Goal: Go to known website: Access a specific website the user already knows

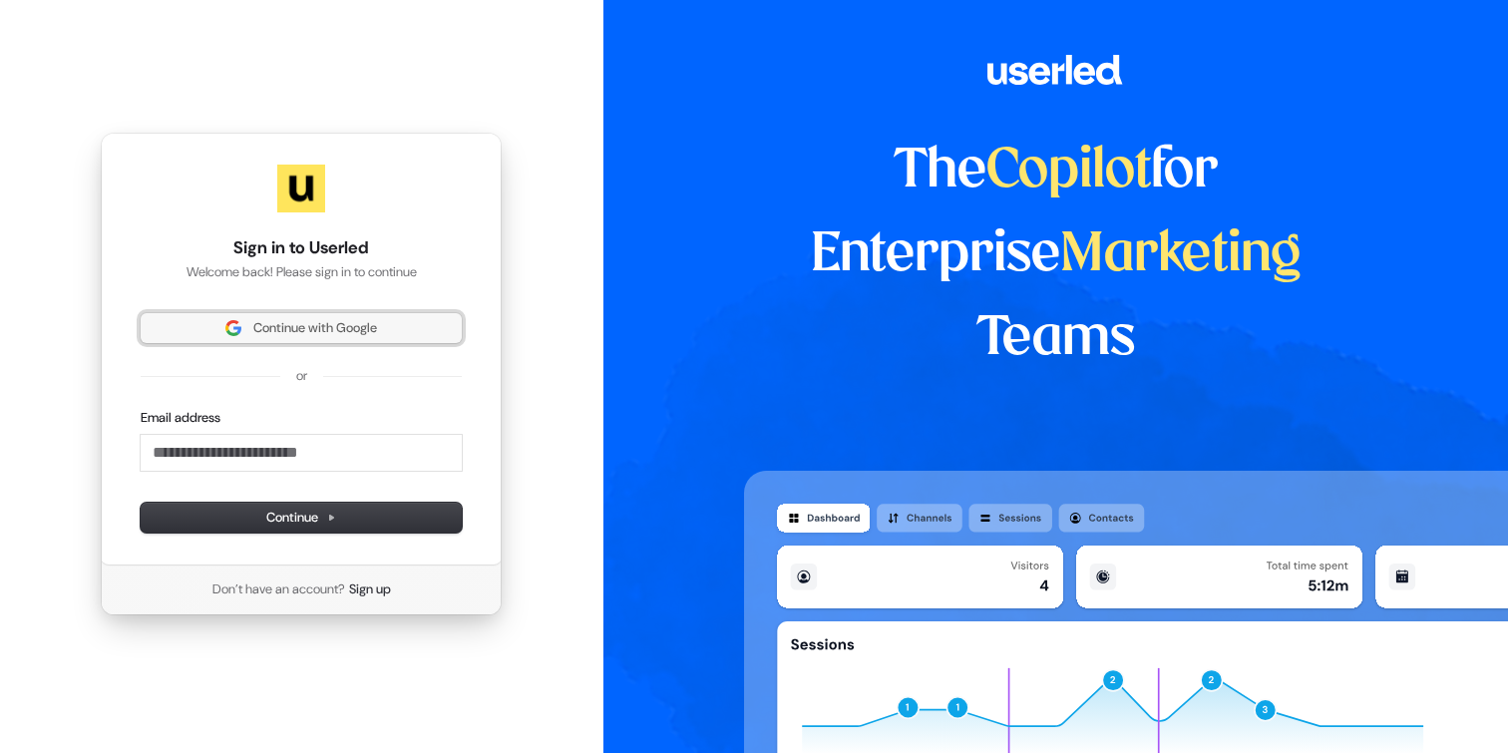
click at [317, 330] on span "Continue with Google" at bounding box center [315, 328] width 124 height 18
